Goal: Use online tool/utility: Utilize a website feature to perform a specific function

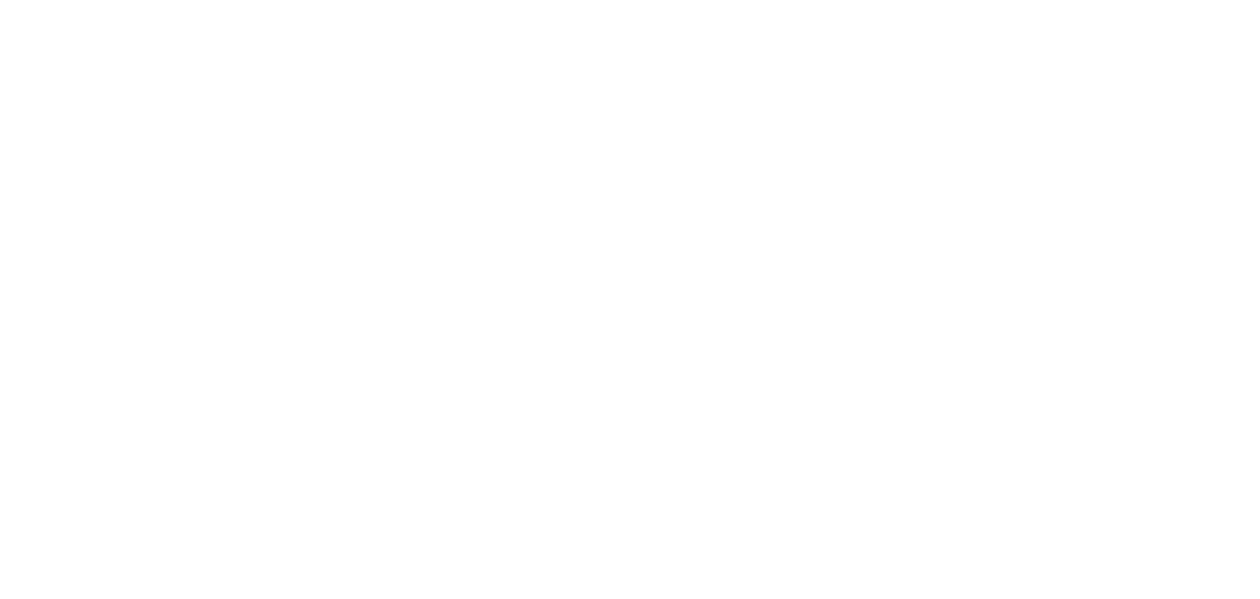
select select "*"
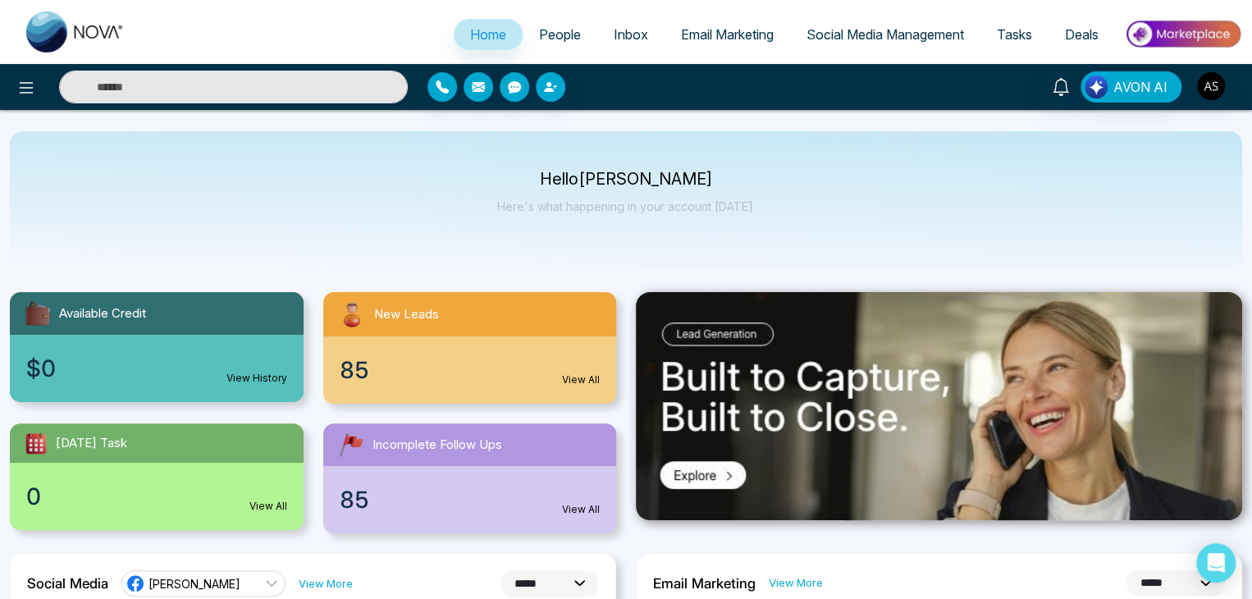
click at [1088, 30] on span "Deals" at bounding box center [1082, 34] width 34 height 16
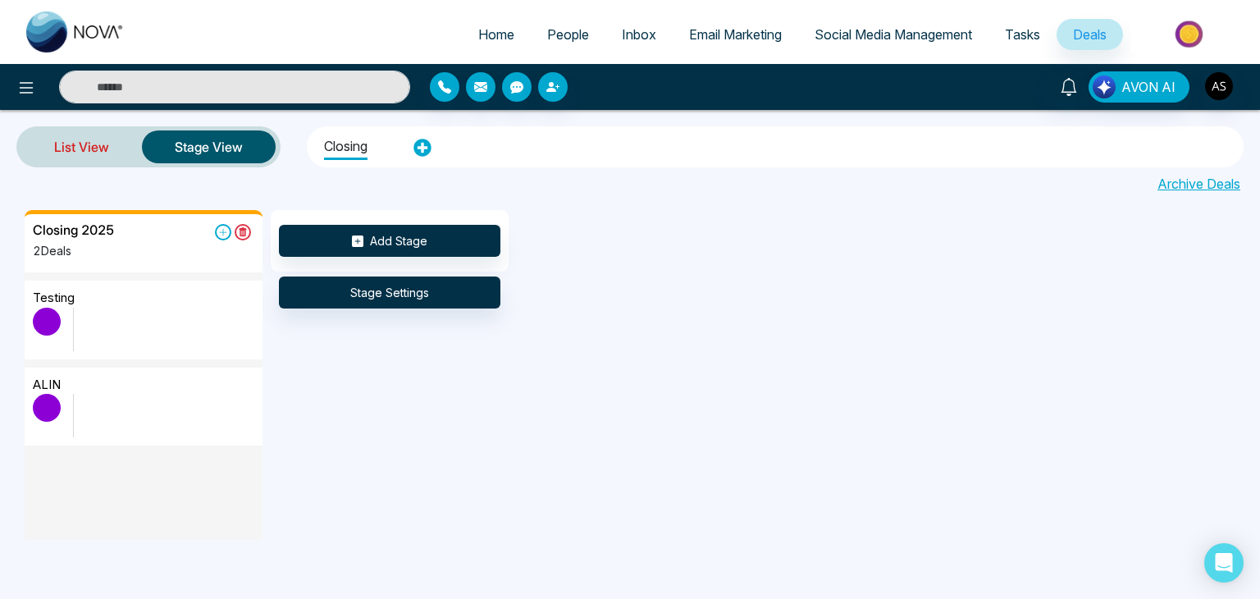
click at [101, 150] on link "List View" at bounding box center [81, 146] width 121 height 39
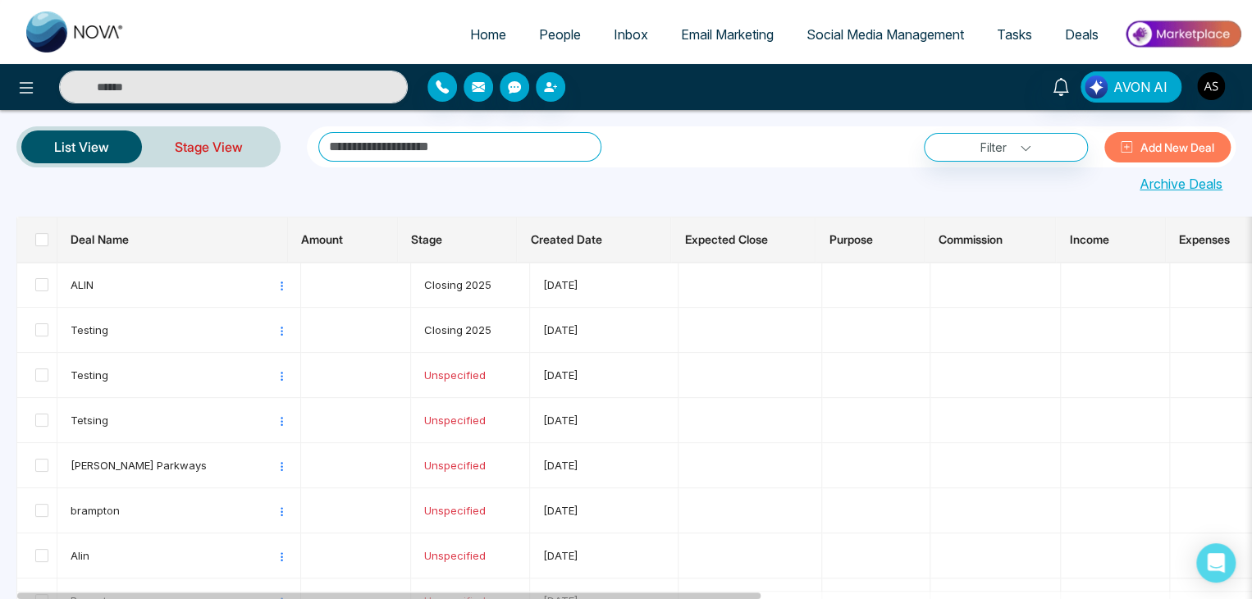
click at [177, 145] on link "Stage View" at bounding box center [209, 146] width 134 height 39
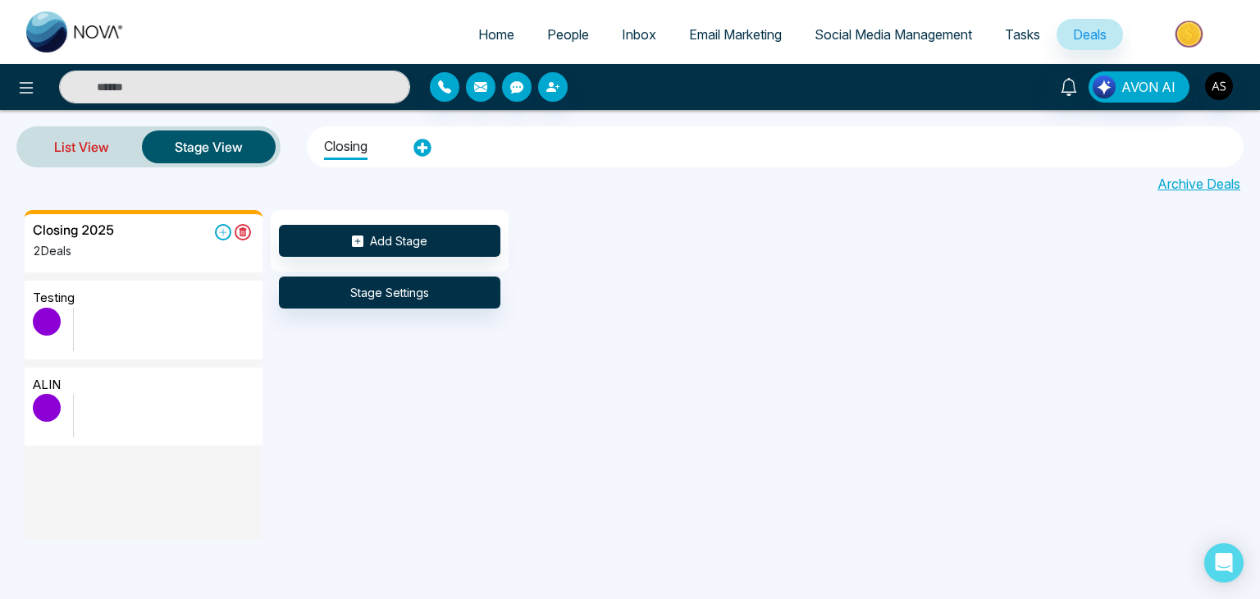
click at [79, 135] on link "List View" at bounding box center [81, 146] width 121 height 39
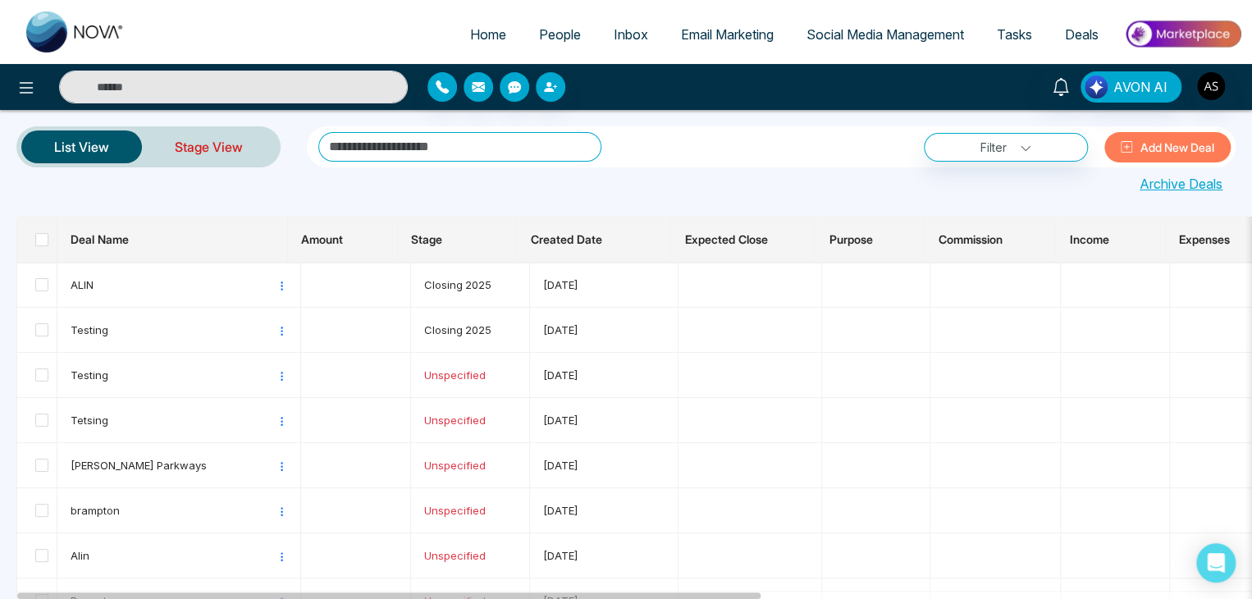
click at [238, 147] on link "Stage View" at bounding box center [209, 146] width 134 height 39
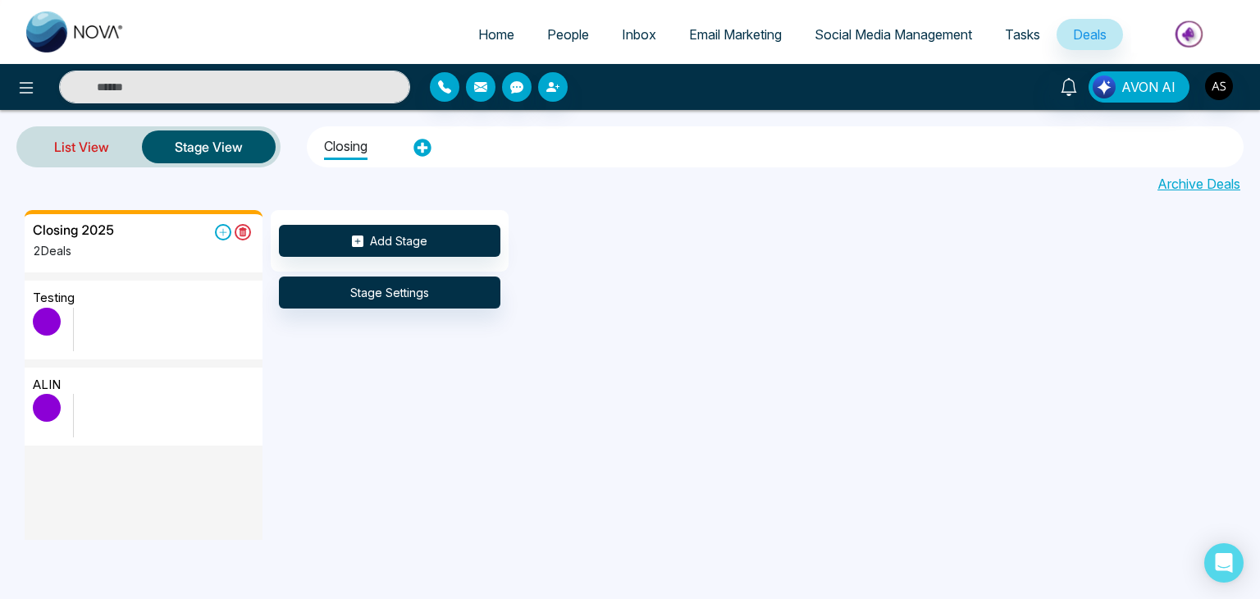
click at [118, 147] on link "List View" at bounding box center [81, 146] width 121 height 39
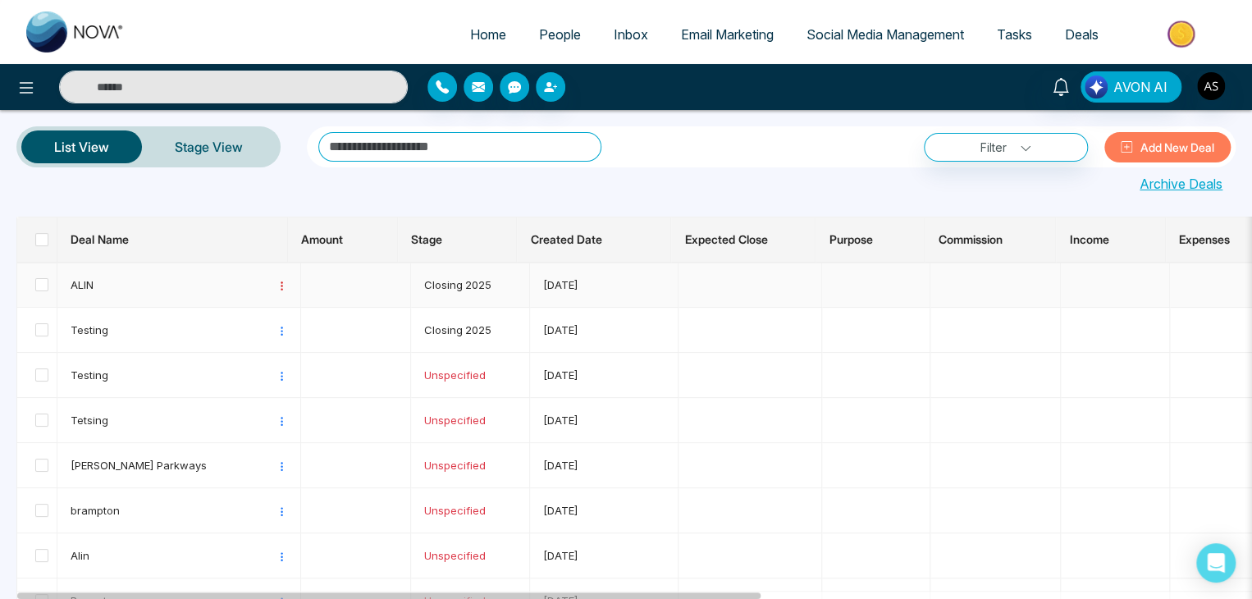
click at [277, 284] on icon at bounding box center [282, 286] width 11 height 11
click at [263, 147] on link "Stage View" at bounding box center [209, 146] width 134 height 39
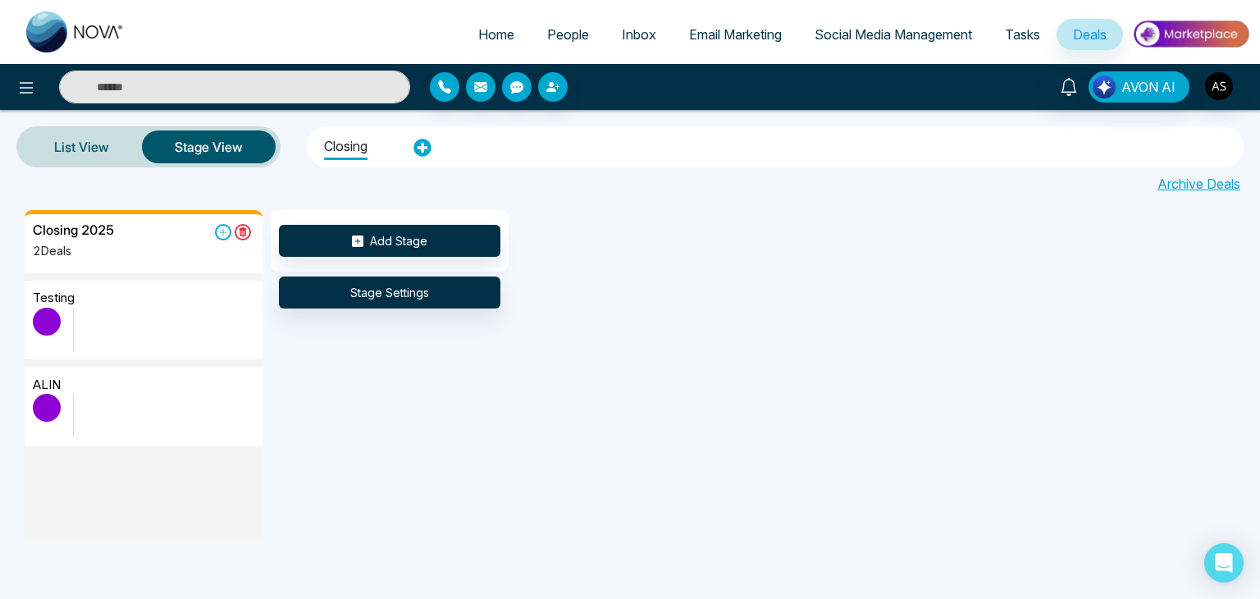
click at [1201, 25] on img at bounding box center [1191, 34] width 119 height 37
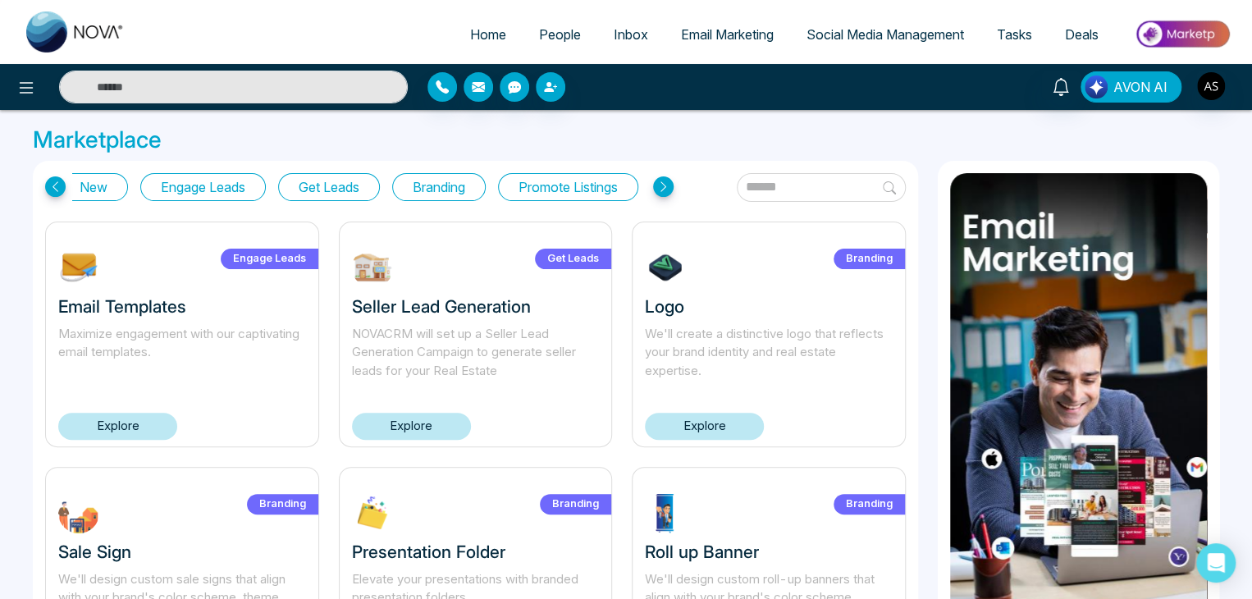
click at [1141, 86] on span "AVON AI" at bounding box center [1141, 87] width 54 height 20
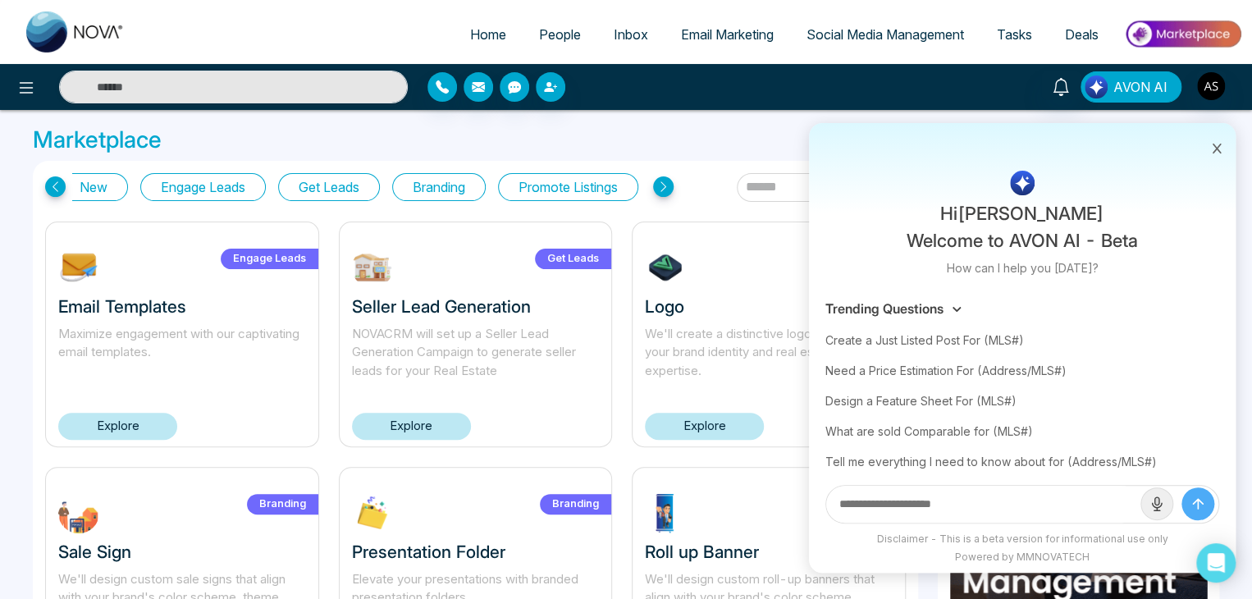
click at [1141, 86] on span "AVON AI" at bounding box center [1141, 87] width 54 height 20
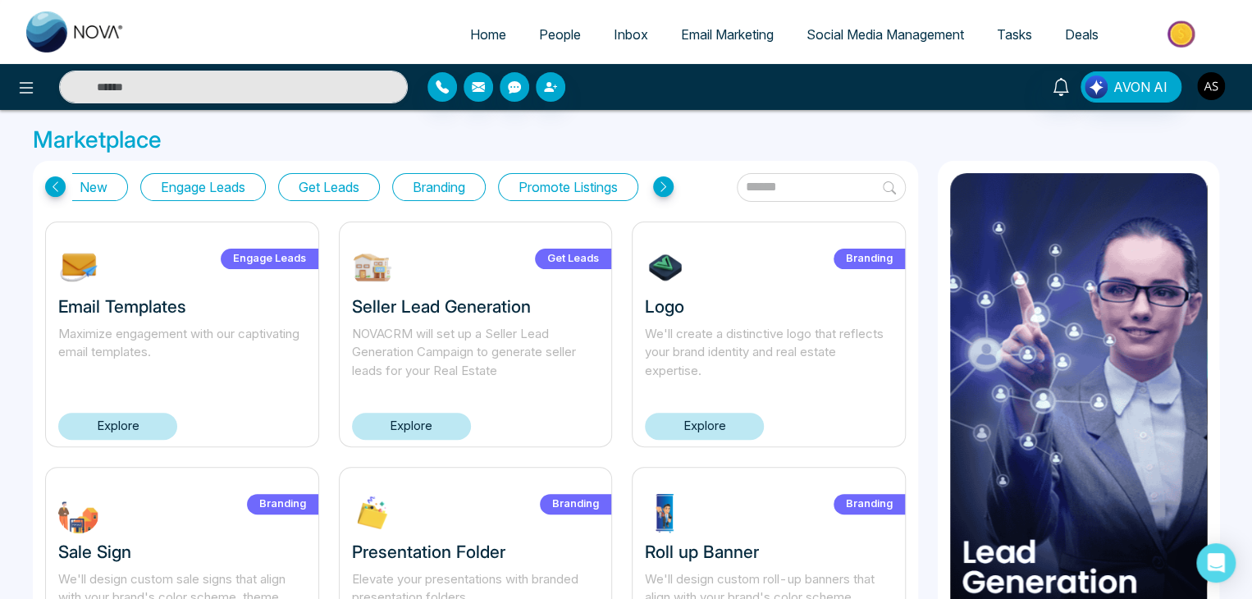
click at [1220, 73] on button "button" at bounding box center [1211, 86] width 30 height 30
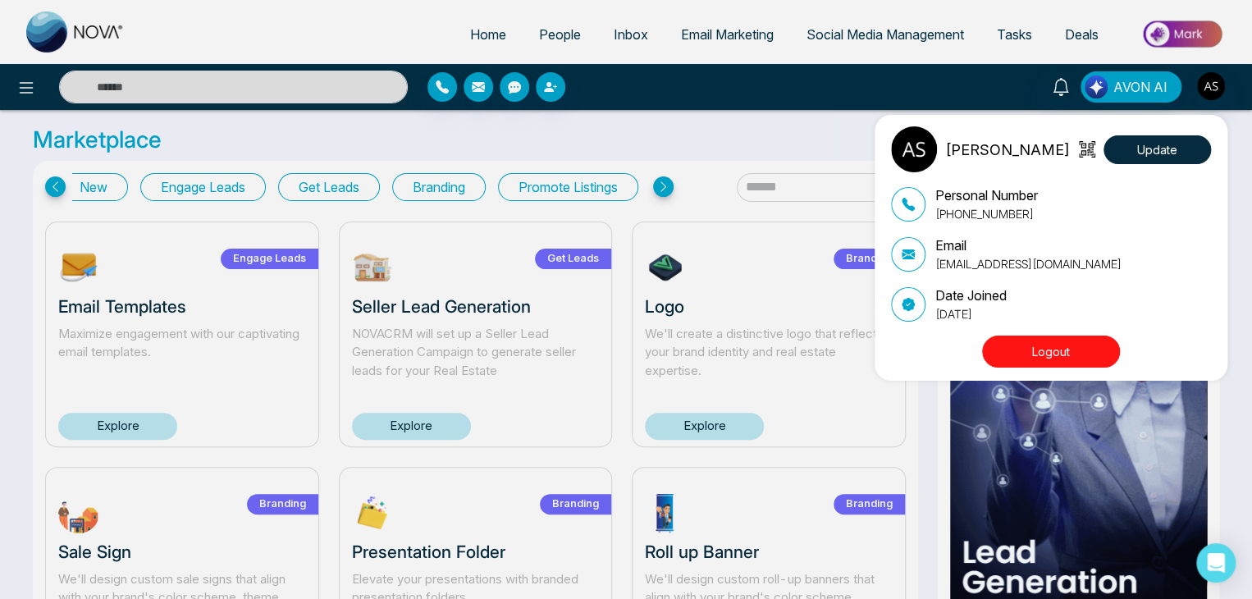
click at [1220, 73] on div "[PERSON_NAME] Update Personal Number [PHONE_NUMBER] Email [EMAIL_ADDRESS][DOMAI…" at bounding box center [626, 299] width 1252 height 599
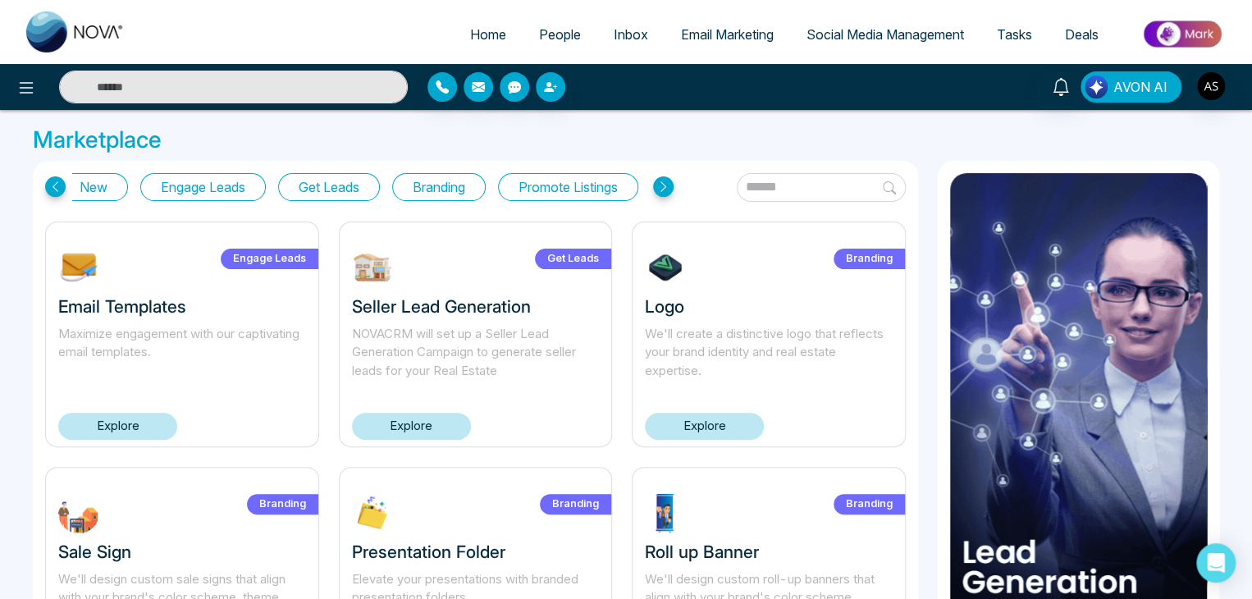
click at [1136, 83] on span "AVON AI" at bounding box center [1141, 87] width 54 height 20
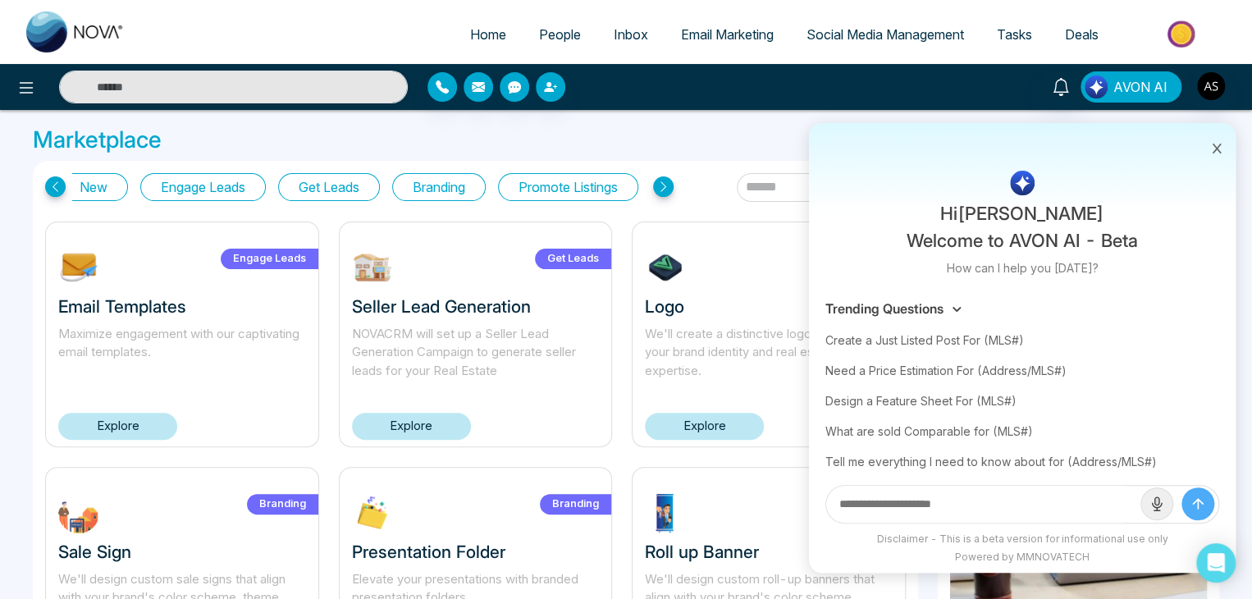
click at [1136, 83] on span "AVON AI" at bounding box center [1141, 87] width 54 height 20
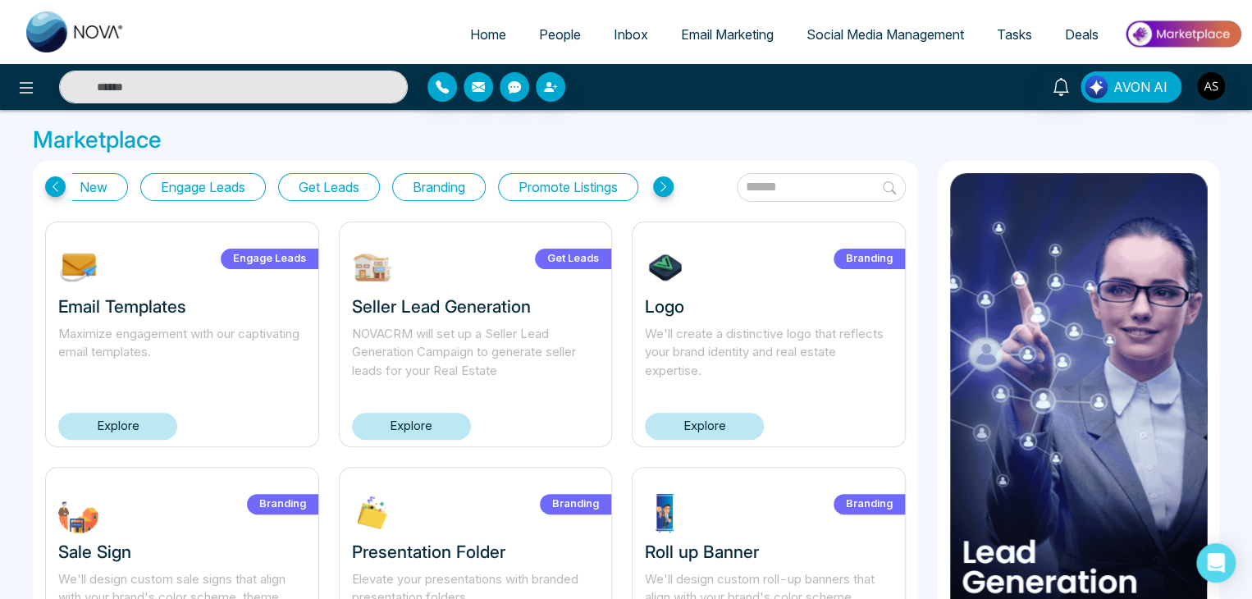
click at [1146, 74] on button "AVON AI" at bounding box center [1131, 86] width 101 height 31
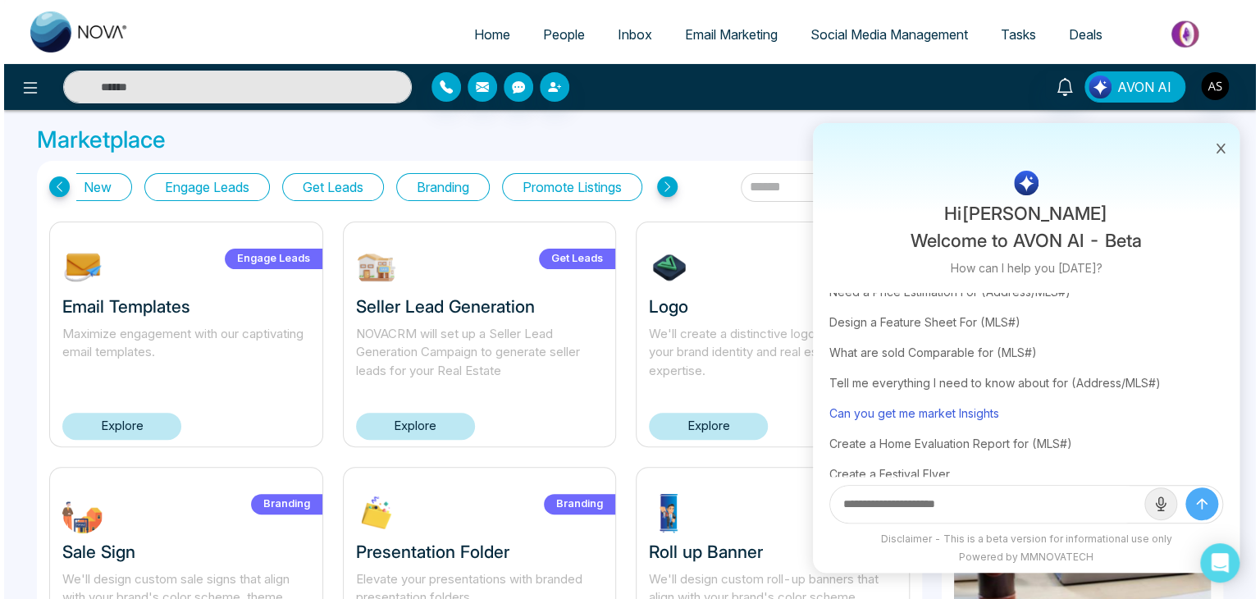
scroll to position [99, 0]
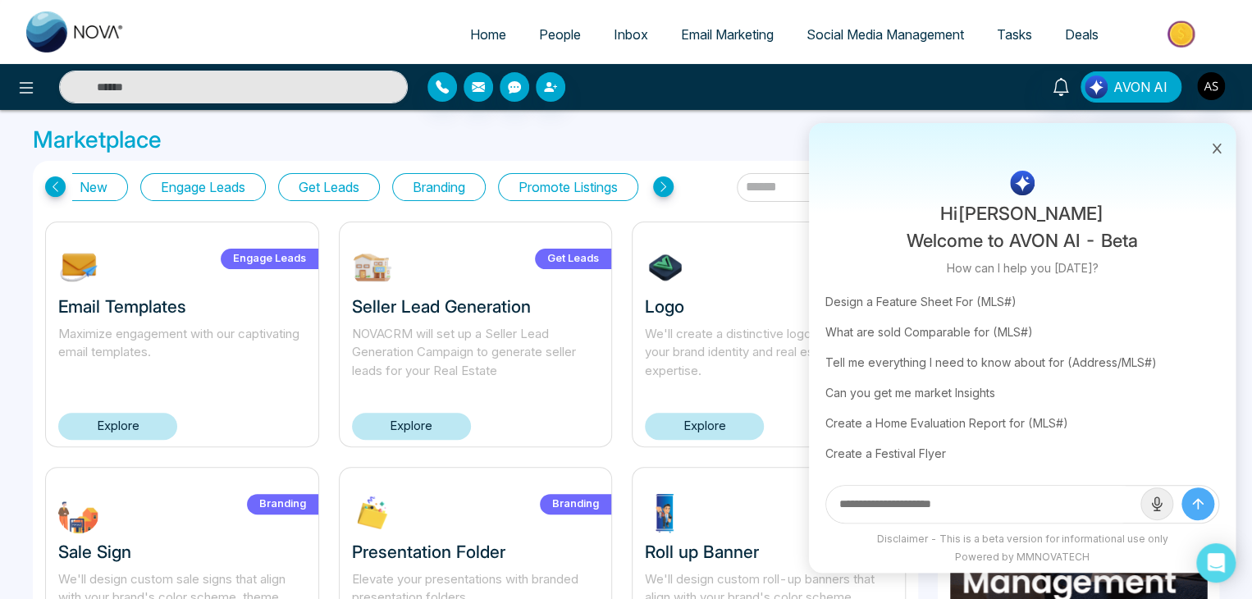
click at [1215, 144] on icon at bounding box center [1216, 148] width 11 height 11
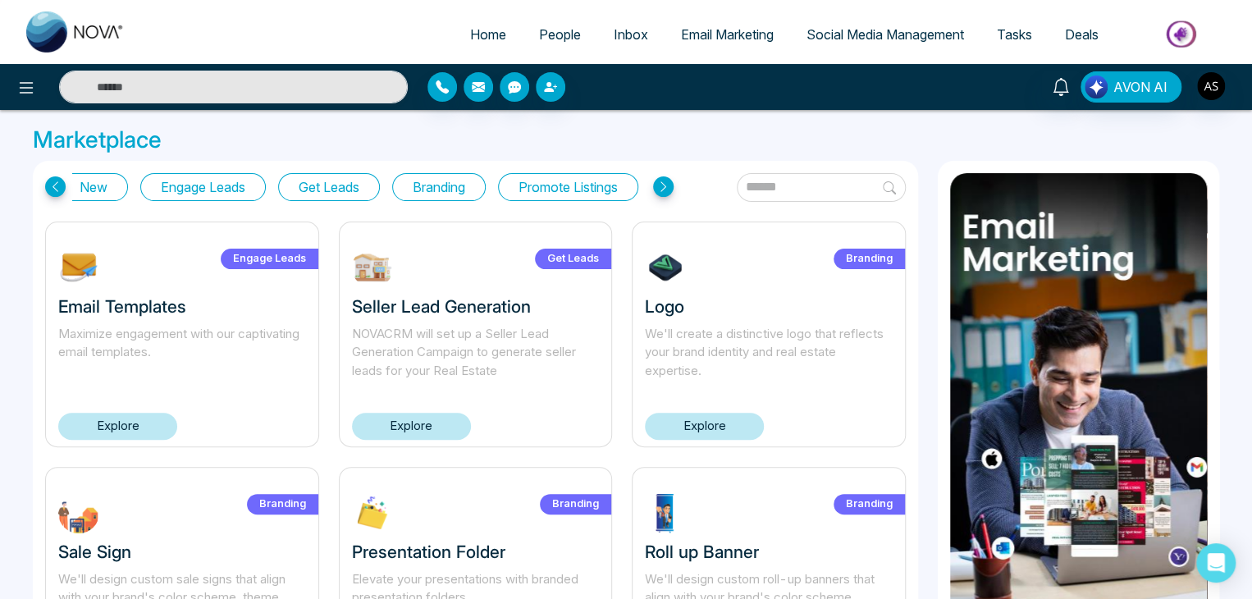
click at [483, 39] on span "Home" at bounding box center [488, 34] width 36 height 16
select select "*"
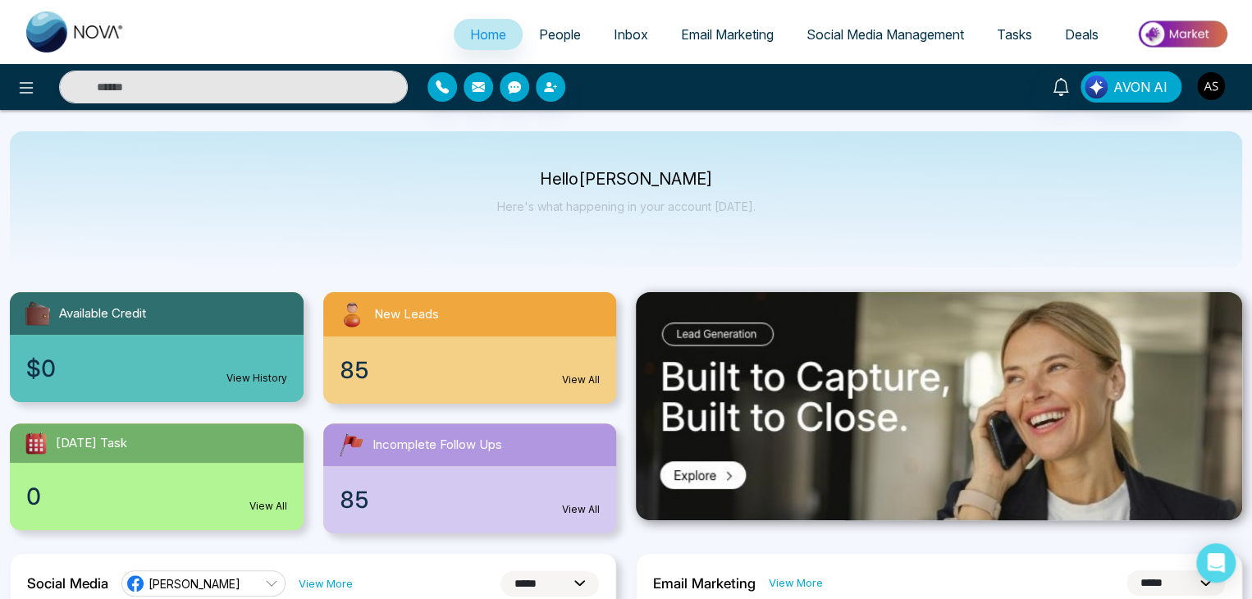
click at [1215, 88] on img "button" at bounding box center [1211, 86] width 28 height 28
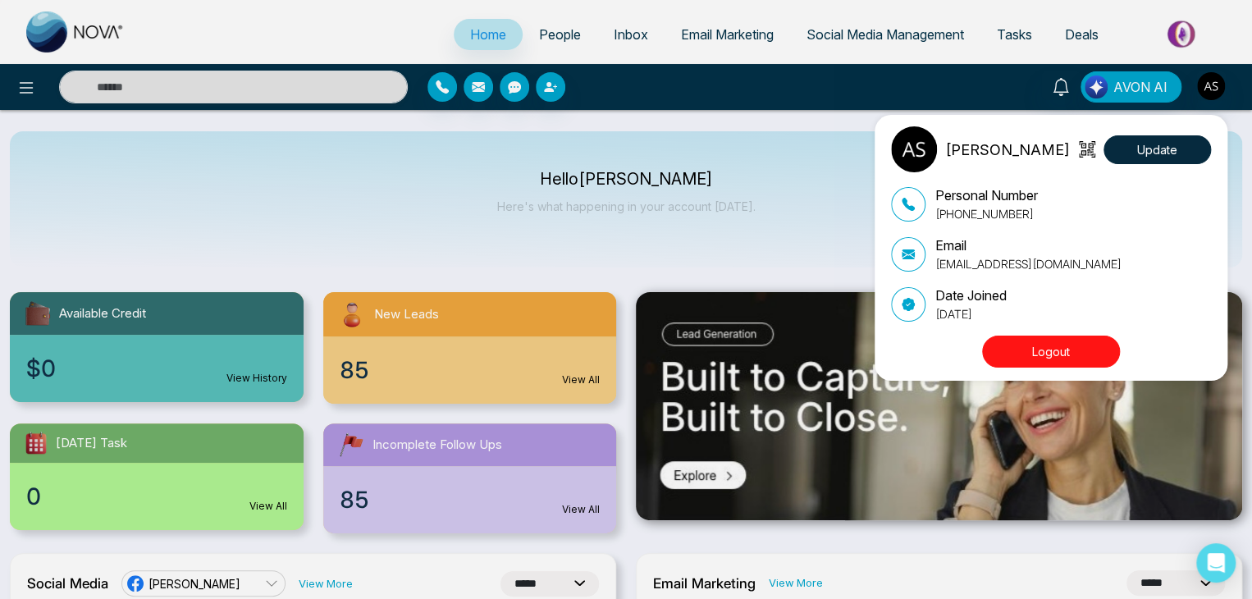
click at [1215, 88] on div "[PERSON_NAME] Update Personal Number [PHONE_NUMBER] Email [EMAIL_ADDRESS][DOMAI…" at bounding box center [626, 299] width 1252 height 599
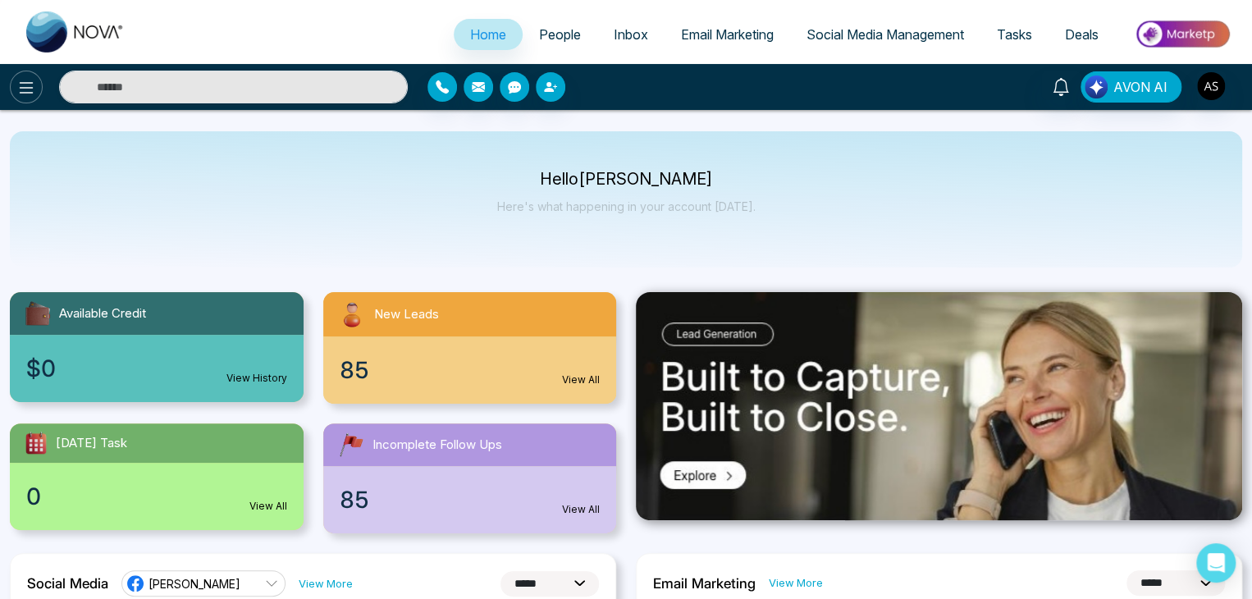
click at [30, 90] on icon at bounding box center [26, 88] width 20 height 20
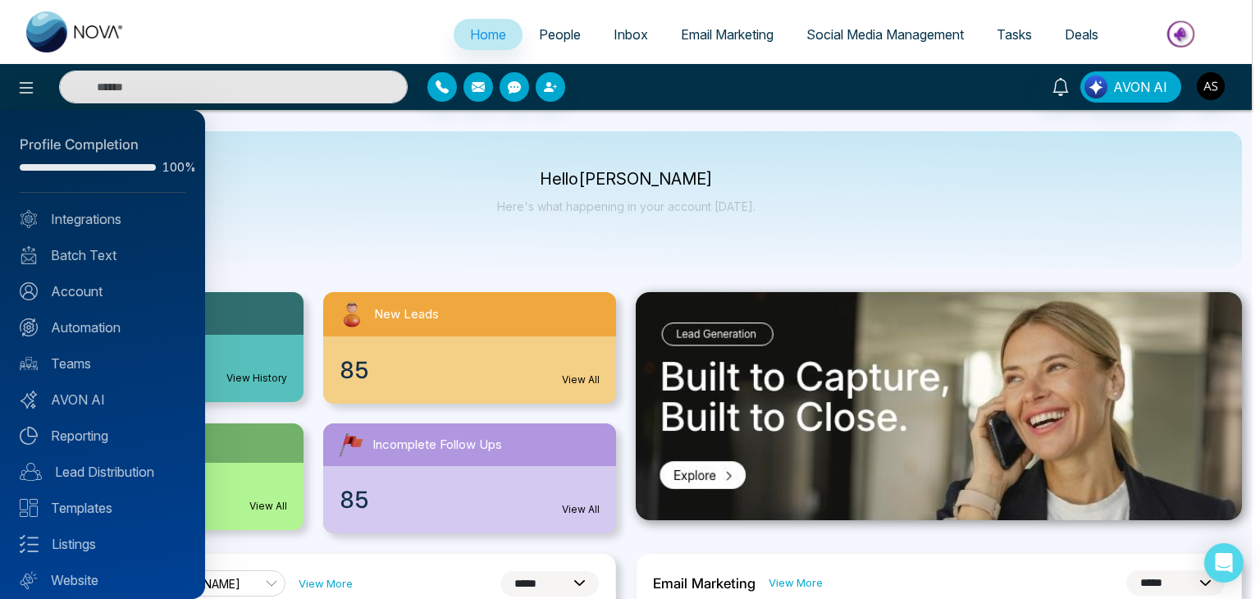
click at [1211, 93] on div at bounding box center [630, 299] width 1260 height 599
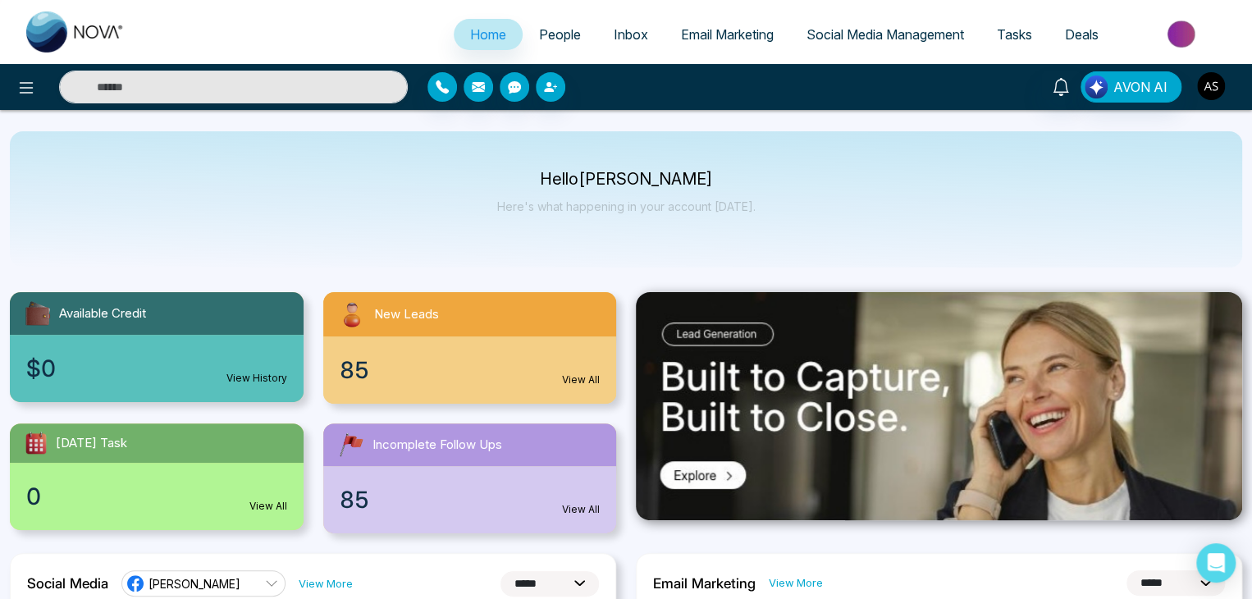
click at [1211, 93] on img "button" at bounding box center [1211, 86] width 28 height 28
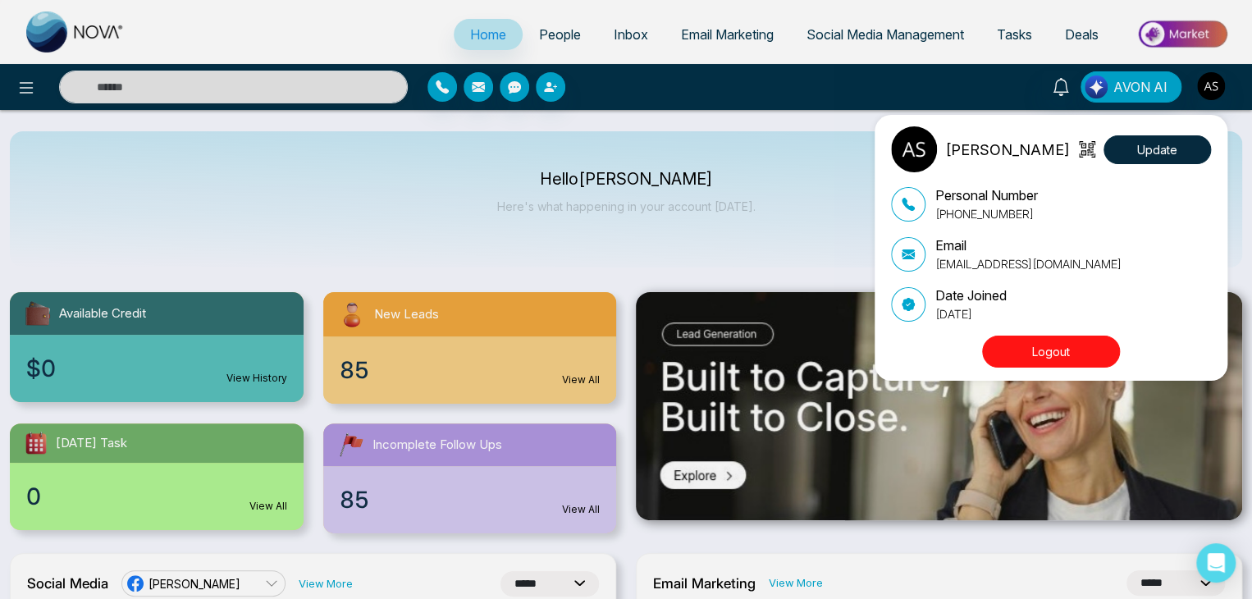
click at [1211, 93] on div "[PERSON_NAME] Update Personal Number [PHONE_NUMBER] Email [EMAIL_ADDRESS][DOMAI…" at bounding box center [626, 299] width 1252 height 599
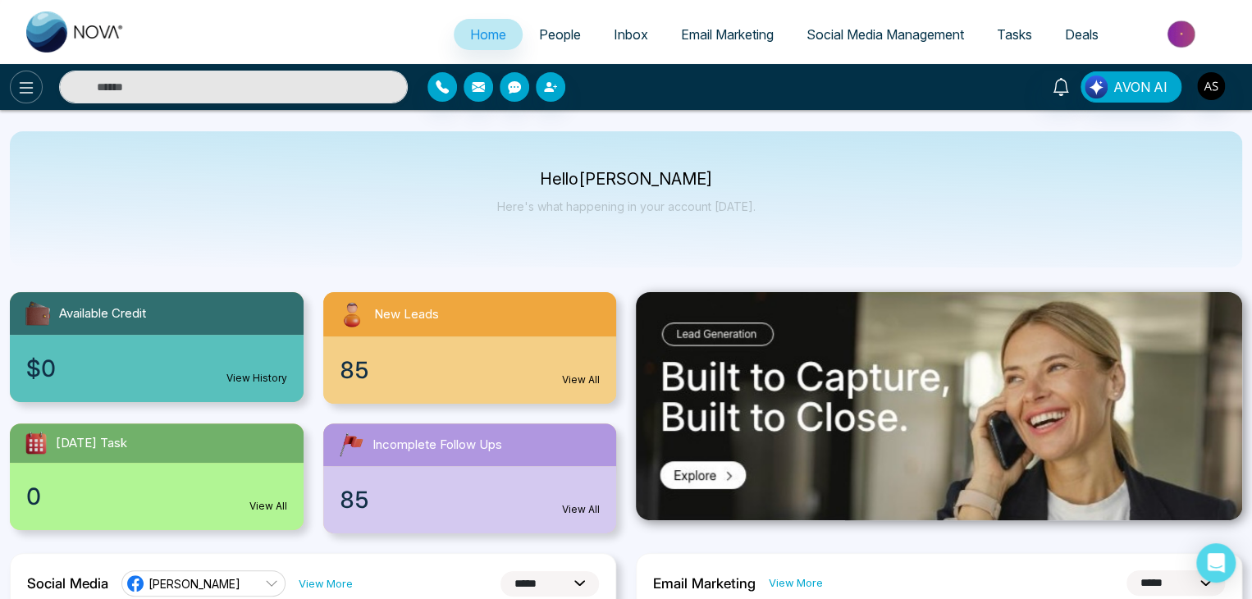
click at [29, 80] on icon at bounding box center [26, 88] width 20 height 20
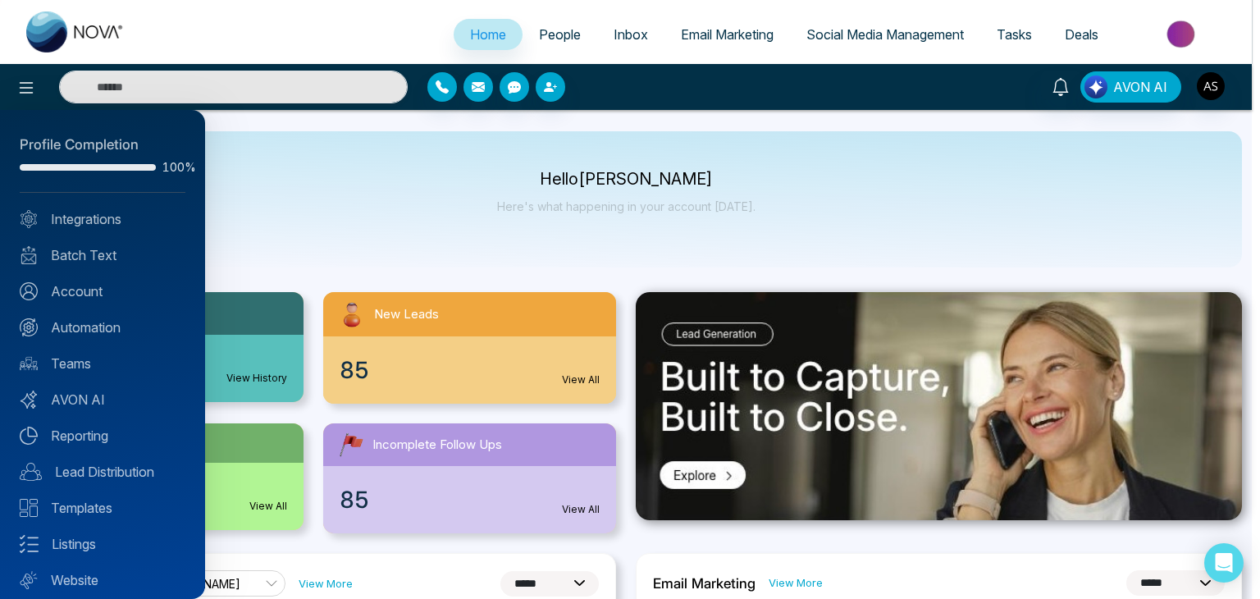
click at [445, 181] on div at bounding box center [630, 299] width 1260 height 599
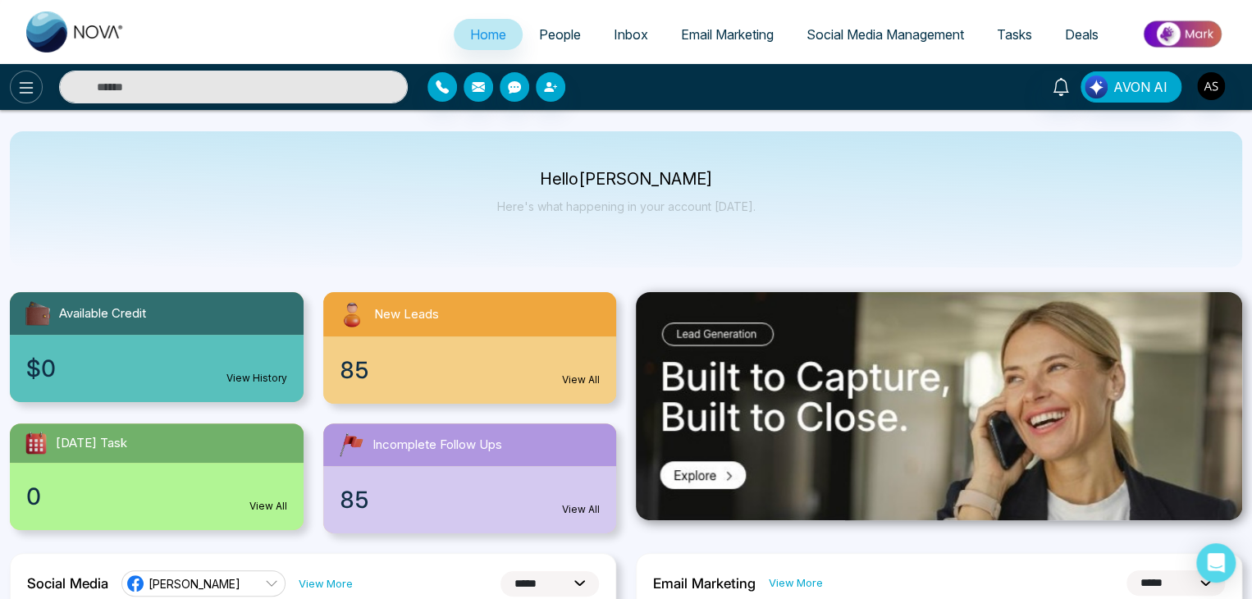
click at [37, 85] on button at bounding box center [26, 87] width 33 height 33
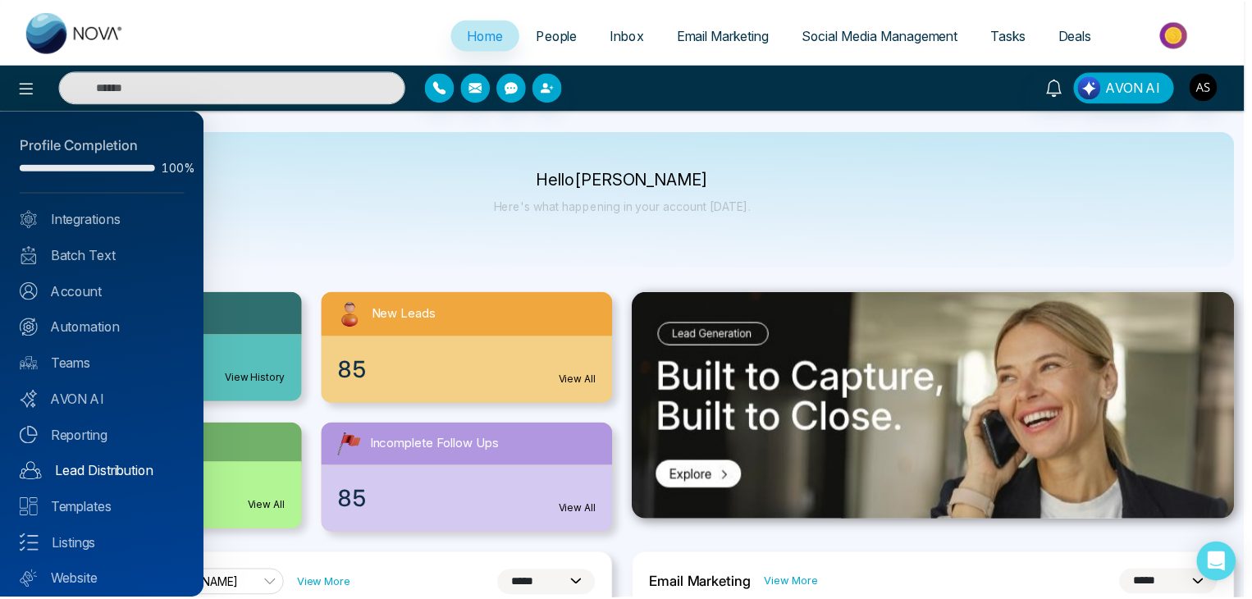
scroll to position [46, 0]
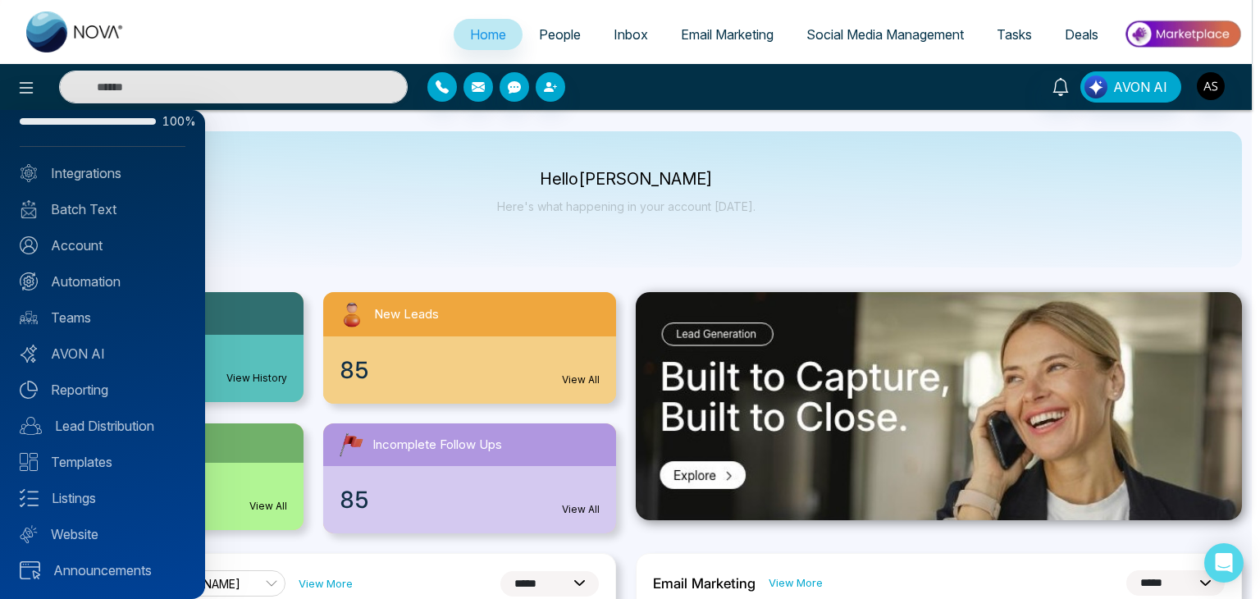
click at [315, 196] on div at bounding box center [630, 299] width 1260 height 599
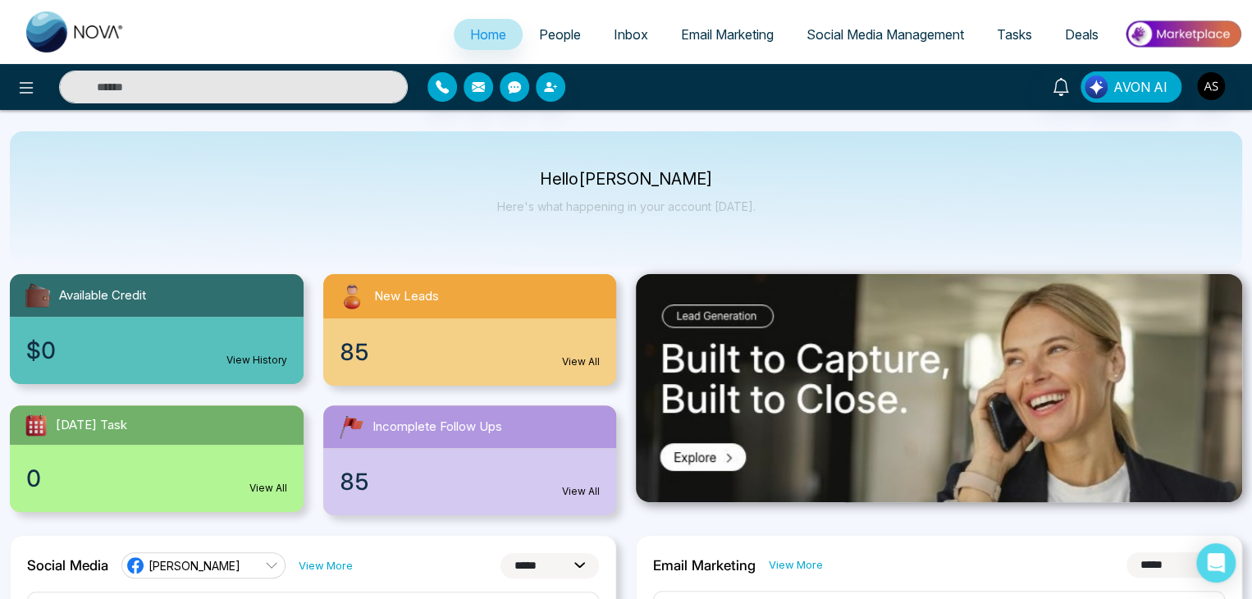
scroll to position [0, 0]
